Goal: Information Seeking & Learning: Learn about a topic

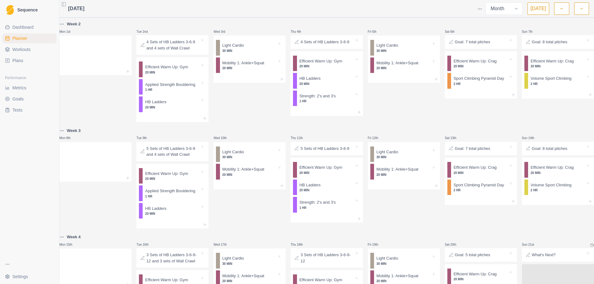
select select "month"
click at [240, 106] on div "Wed 3rd Light Cardio 30 MIN Mobility 1: Ankle+Squat 20 MIN" at bounding box center [249, 71] width 72 height 102
click at [181, 76] on div "Efficient Warm Up: Gym 20 MIN" at bounding box center [174, 70] width 63 height 16
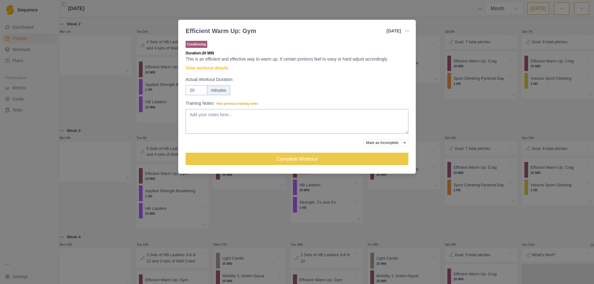
click at [433, 113] on div "Efficient Warm Up: Gym [DATE] Link To Goal View Workout Metrics Edit Original W…" at bounding box center [297, 142] width 594 height 284
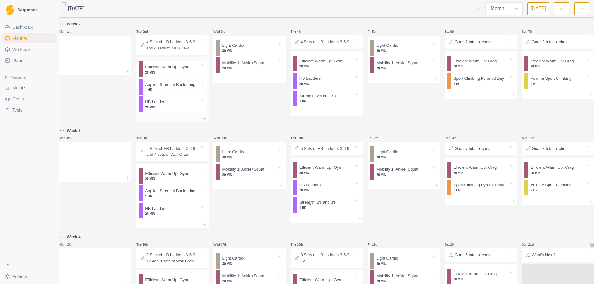
click at [168, 94] on div "Applied Strength Bouldering 1 HR" at bounding box center [174, 87] width 63 height 16
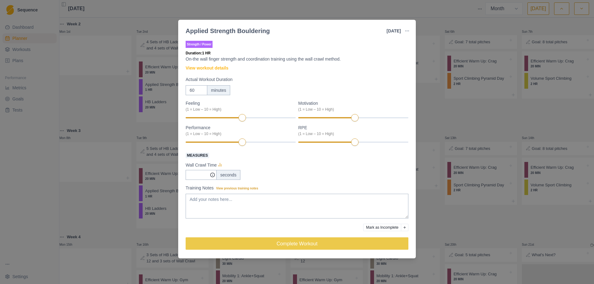
click at [445, 107] on div "Applied Strength Bouldering [DATE] Link To Goal View Workout Metrics Edit Origi…" at bounding box center [297, 142] width 594 height 284
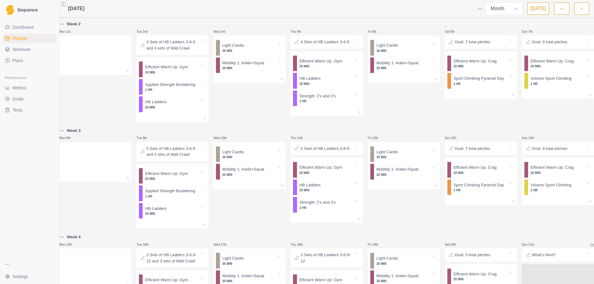
click at [562, 12] on button "button" at bounding box center [561, 8] width 15 height 12
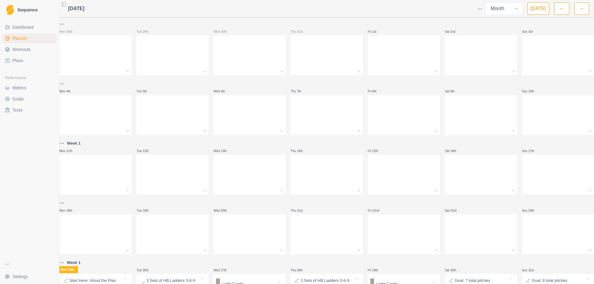
click at [576, 12] on button "button" at bounding box center [581, 8] width 15 height 12
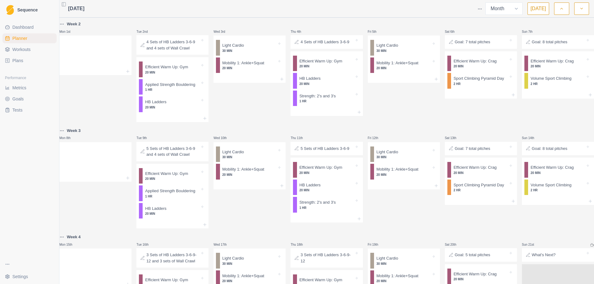
click at [565, 6] on button "button" at bounding box center [561, 8] width 15 height 12
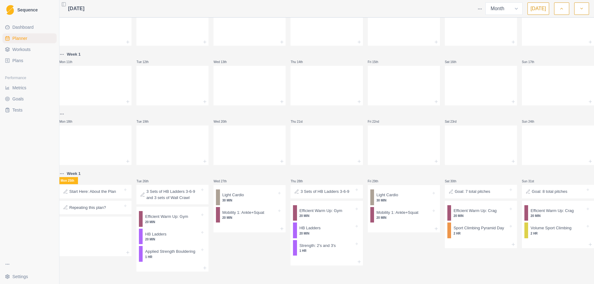
scroll to position [96, 0]
click at [249, 242] on div "Wed 27th Light Cardio 30 MIN Mobility 1: Ankle+Squat 20 MIN" at bounding box center [249, 221] width 72 height 102
click at [92, 189] on p "Start Here: About the Plan" at bounding box center [92, 192] width 47 height 6
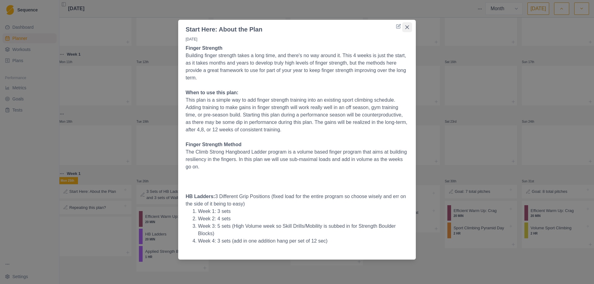
click at [407, 26] on icon "Close" at bounding box center [407, 27] width 4 height 4
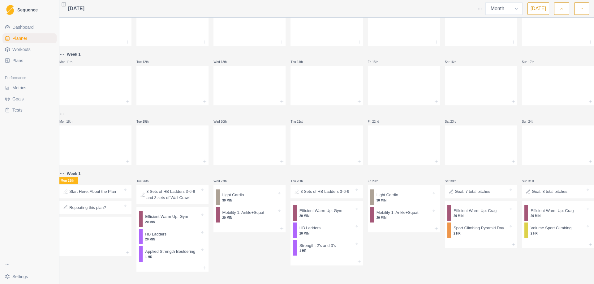
click at [92, 205] on p "Repeating this plan?" at bounding box center [87, 208] width 37 height 6
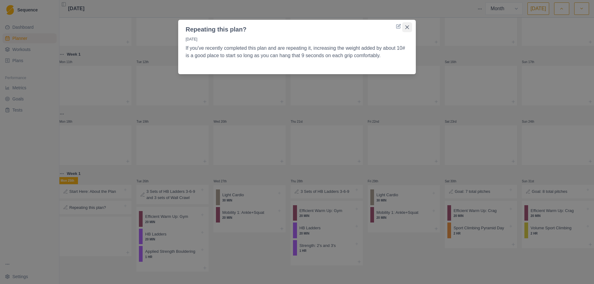
click at [409, 28] on button "Close" at bounding box center [407, 27] width 10 height 10
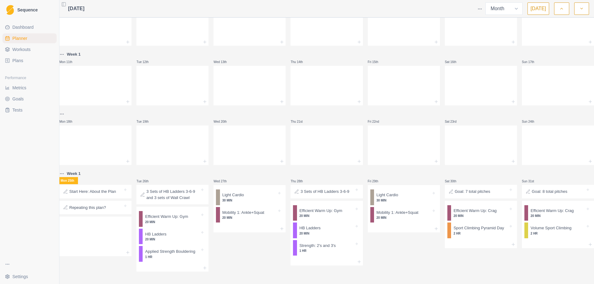
click at [182, 189] on p "3 Sets of HB Ladders 3-6-9 and 3 sets of Wall Crawl" at bounding box center [172, 195] width 53 height 12
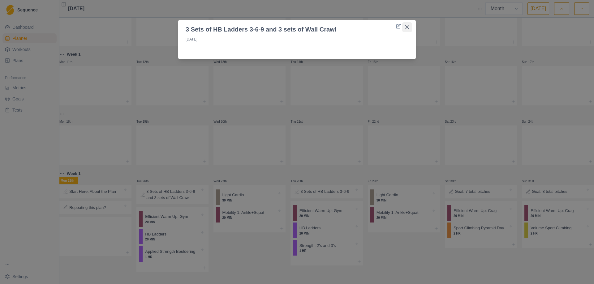
click at [405, 26] on icon "Close" at bounding box center [407, 27] width 4 height 4
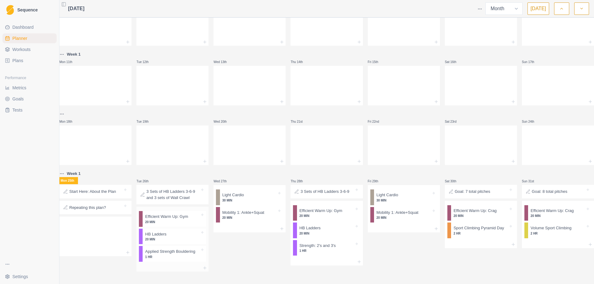
click at [171, 255] on p "1 HR" at bounding box center [172, 257] width 55 height 5
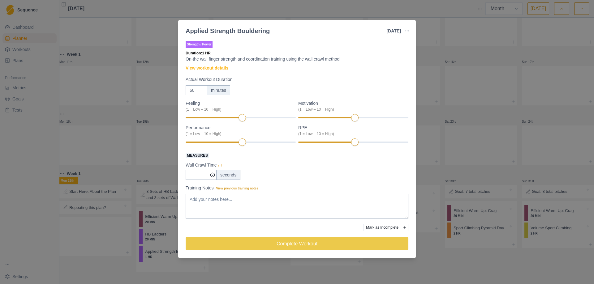
click at [214, 65] on link "View workout details" at bounding box center [206, 68] width 43 height 6
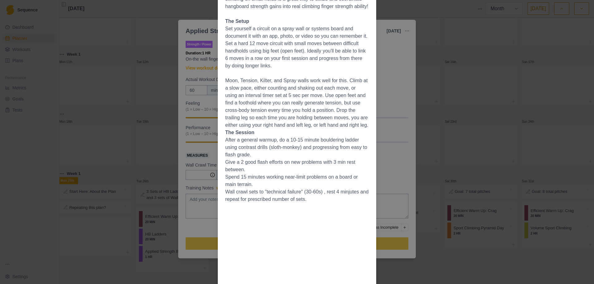
scroll to position [89, 0]
click at [432, 109] on div "Workout Details Overview Finger strength can be gained in a variety of ways, an…" at bounding box center [297, 142] width 594 height 284
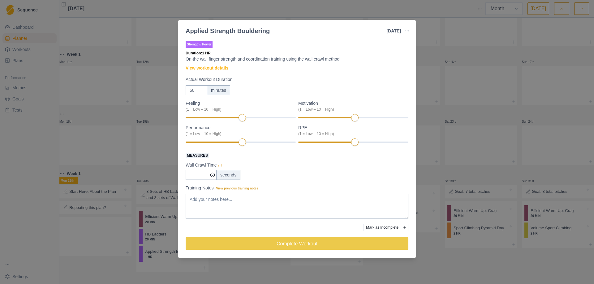
click at [422, 126] on div "Applied Strength Bouldering [DATE] Link To Goal View Workout Metrics Edit Origi…" at bounding box center [297, 142] width 594 height 284
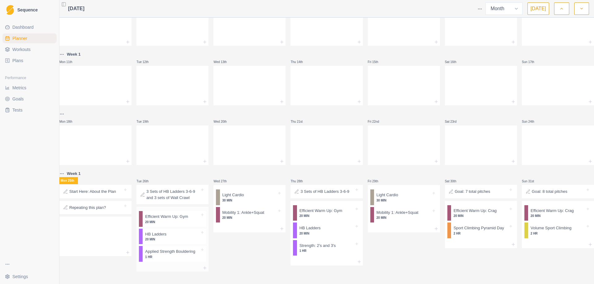
click at [179, 237] on p "20 MIN" at bounding box center [172, 239] width 55 height 5
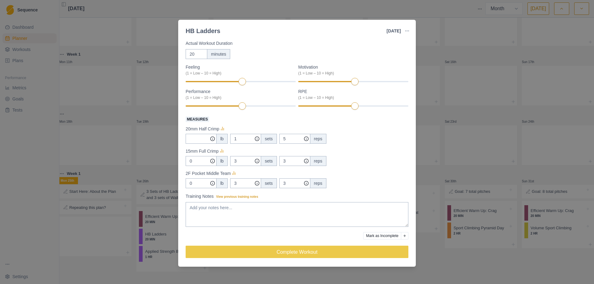
scroll to position [12, 0]
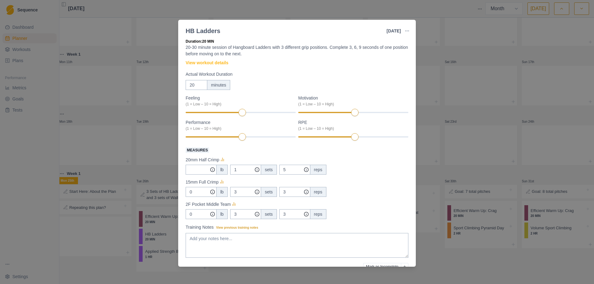
click at [438, 70] on div "HB Ladders [DATE] Link To Goal View Workout Metrics Edit Original Workout Resch…" at bounding box center [297, 142] width 594 height 284
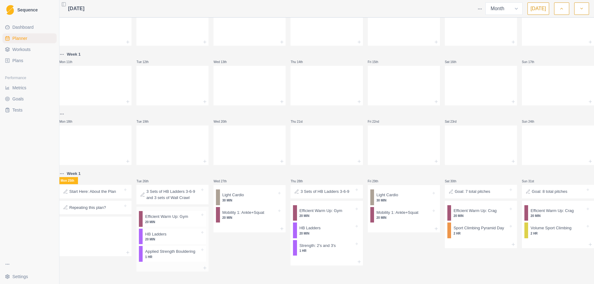
click at [181, 249] on p "Applied Strength Bouldering" at bounding box center [170, 252] width 50 height 6
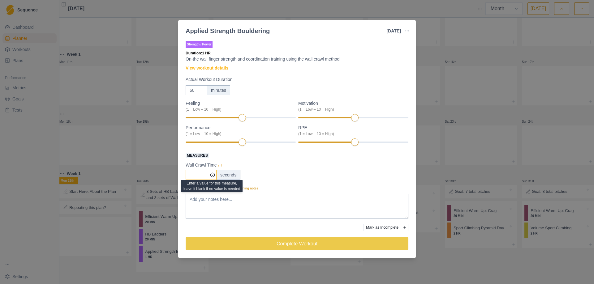
type input "0"
click at [212, 175] on icon at bounding box center [212, 175] width 5 height 5
click at [344, 172] on div "0 seconds" at bounding box center [296, 175] width 223 height 10
click at [219, 164] on icon at bounding box center [220, 165] width 6 height 6
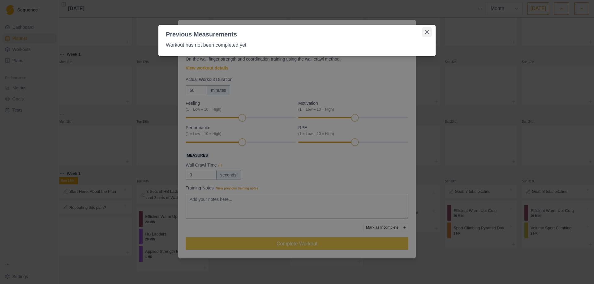
click at [427, 31] on icon "Close" at bounding box center [427, 32] width 4 height 4
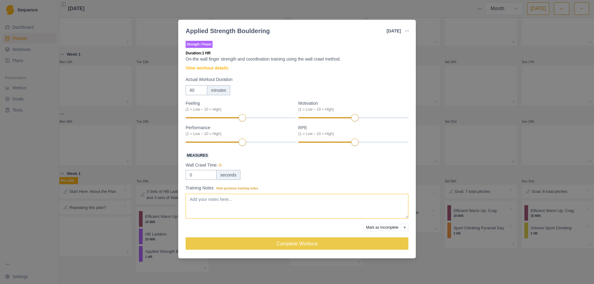
click at [225, 197] on textarea "Training Notes View previous training notes" at bounding box center [296, 206] width 223 height 25
click at [434, 266] on div "Applied Strength Bouldering [DATE] Link To Goal View Workout Metrics Edit Origi…" at bounding box center [297, 142] width 594 height 284
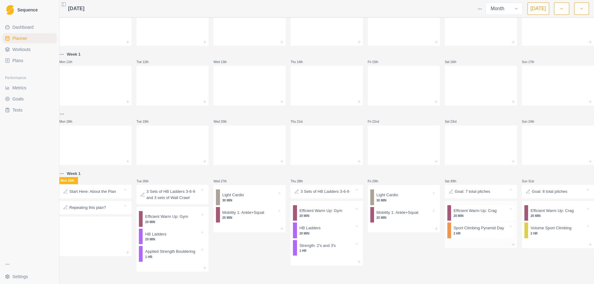
click at [470, 231] on p "2 HR" at bounding box center [480, 233] width 55 height 5
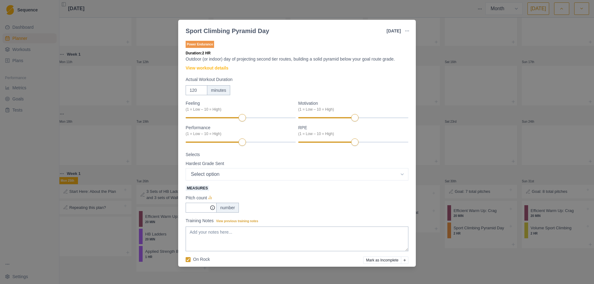
scroll to position [24, 0]
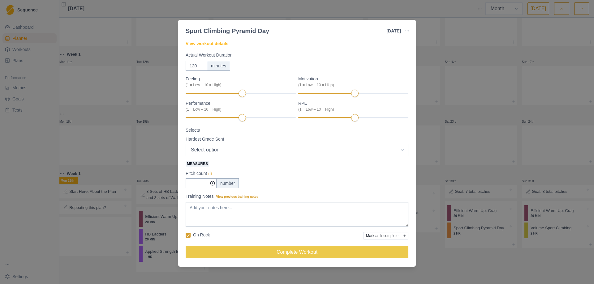
click at [299, 275] on div "Sport Climbing Pyramid Day [DATE] Link To Goal View Workout Metrics Edit Origin…" at bounding box center [297, 142] width 594 height 284
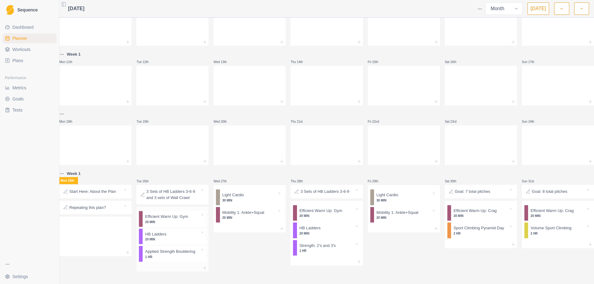
click at [151, 237] on p "20 MIN" at bounding box center [172, 239] width 55 height 5
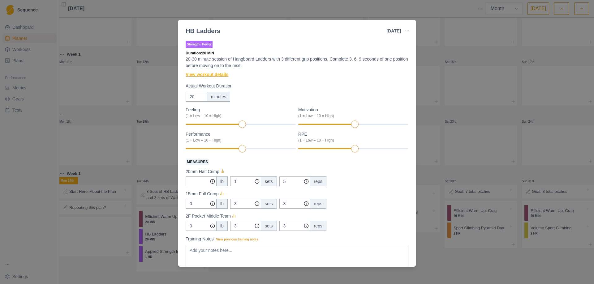
click at [206, 76] on link "View workout details" at bounding box center [206, 74] width 43 height 6
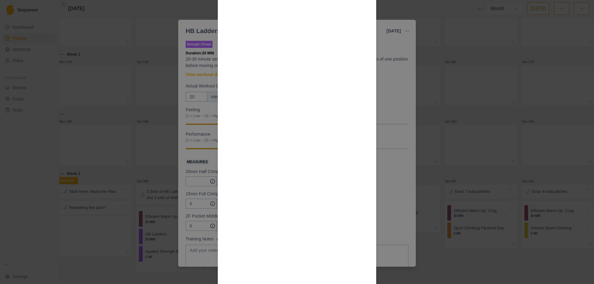
scroll to position [371, 0]
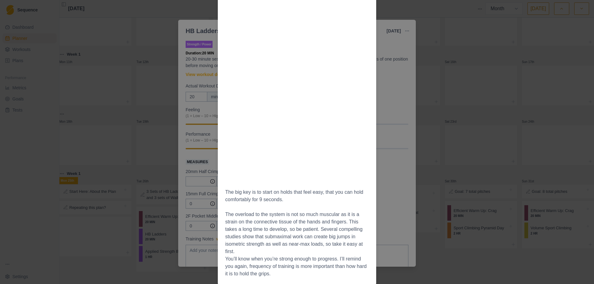
click at [454, 136] on div "Workout Details Select 3 hold types or positions. You’ll stick with these throu…" at bounding box center [297, 142] width 594 height 284
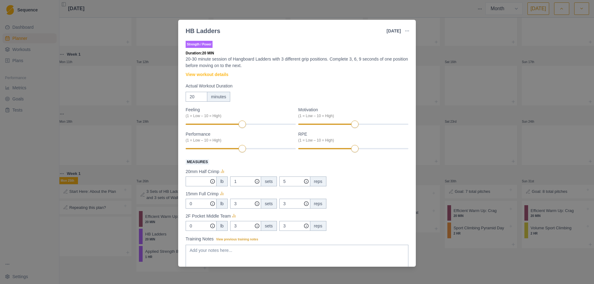
click at [443, 7] on div "HB Ladders [DATE] Link To Goal View Workout Metrics Edit Original Workout Resch…" at bounding box center [297, 142] width 594 height 284
